Goal: Book appointment/travel/reservation

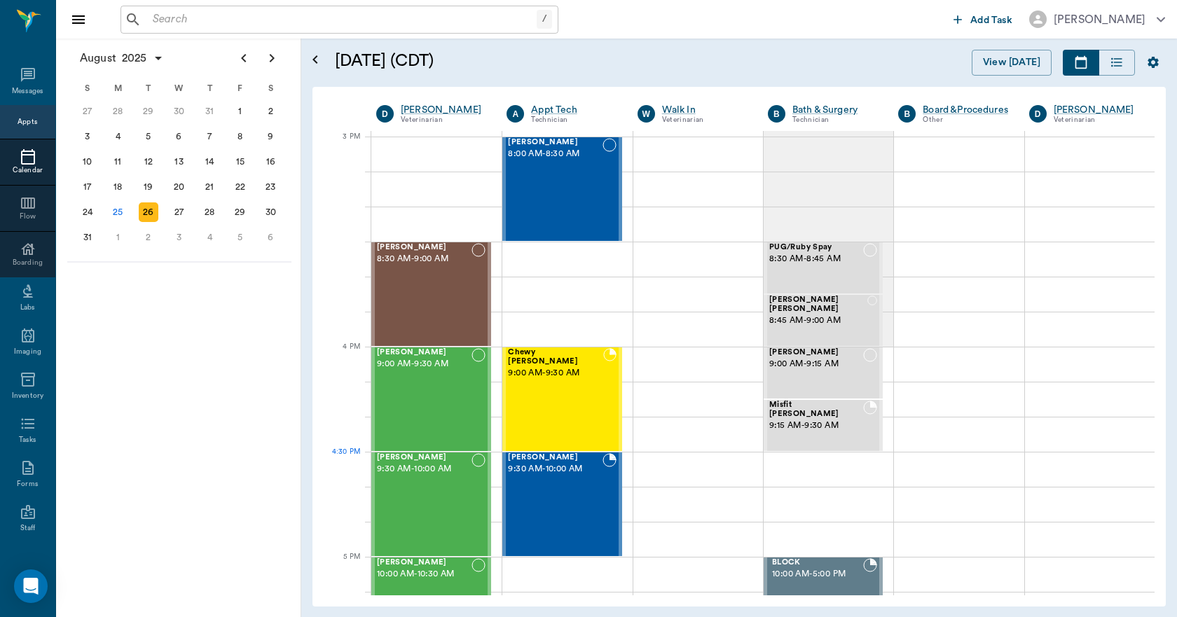
scroll to position [1471, 0]
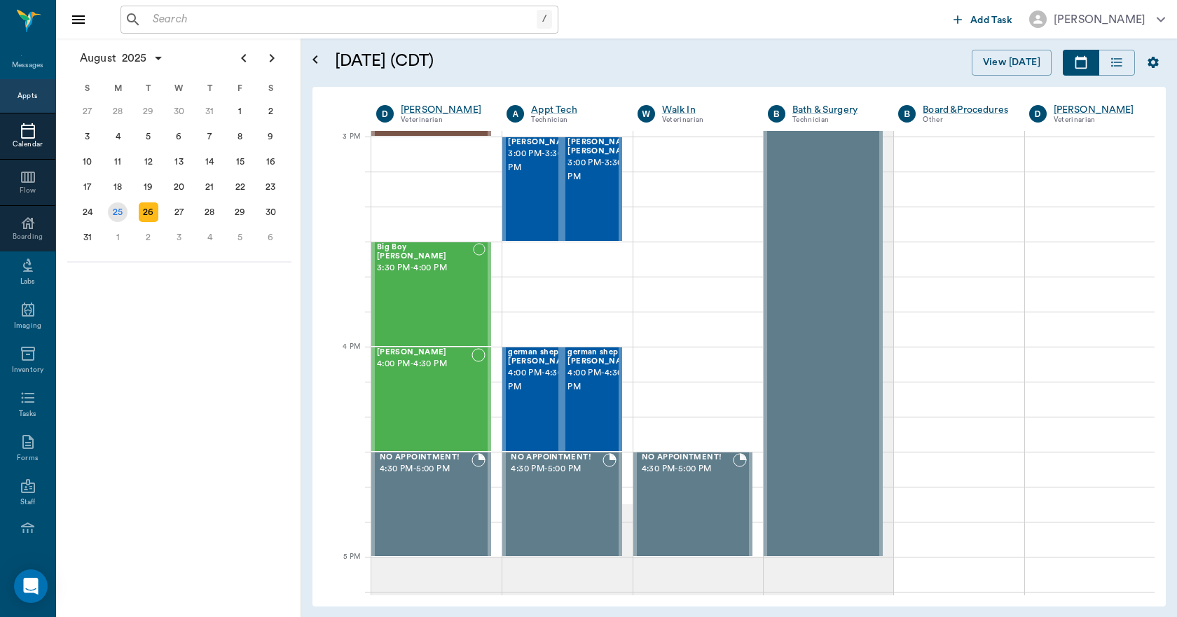
click at [106, 200] on div "25" at bounding box center [118, 212] width 31 height 25
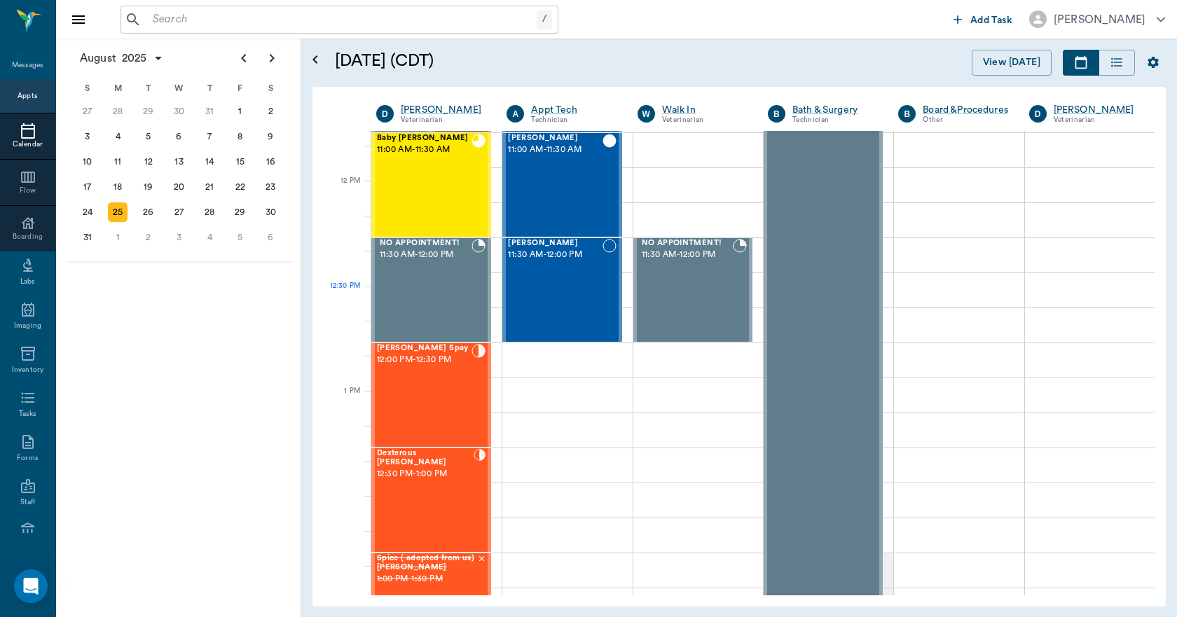
scroll to position [631, 0]
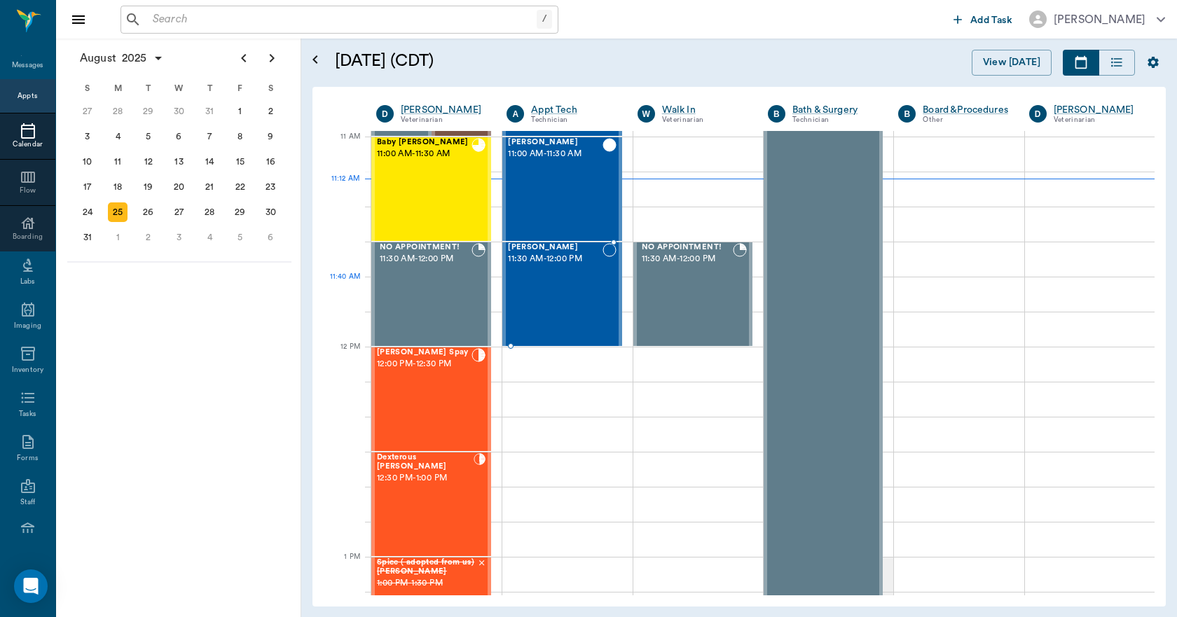
click at [597, 304] on div "Coco Blevins 11:30 AM - 12:00 PM" at bounding box center [555, 294] width 94 height 102
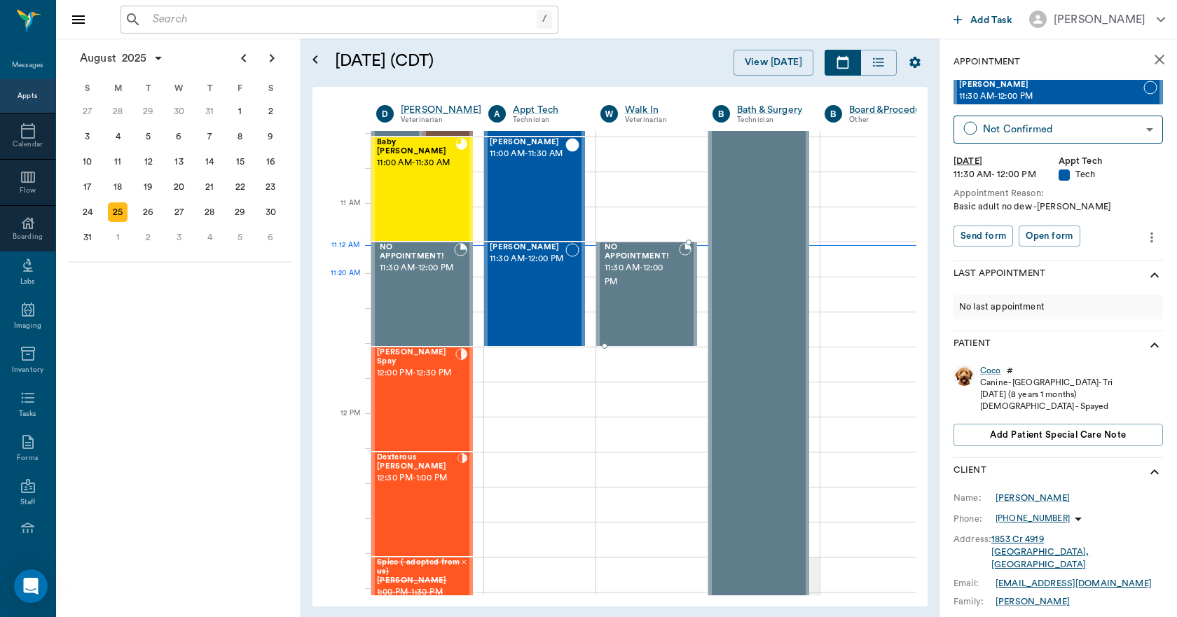
scroll to position [420, 0]
